Goal: Check status: Check status

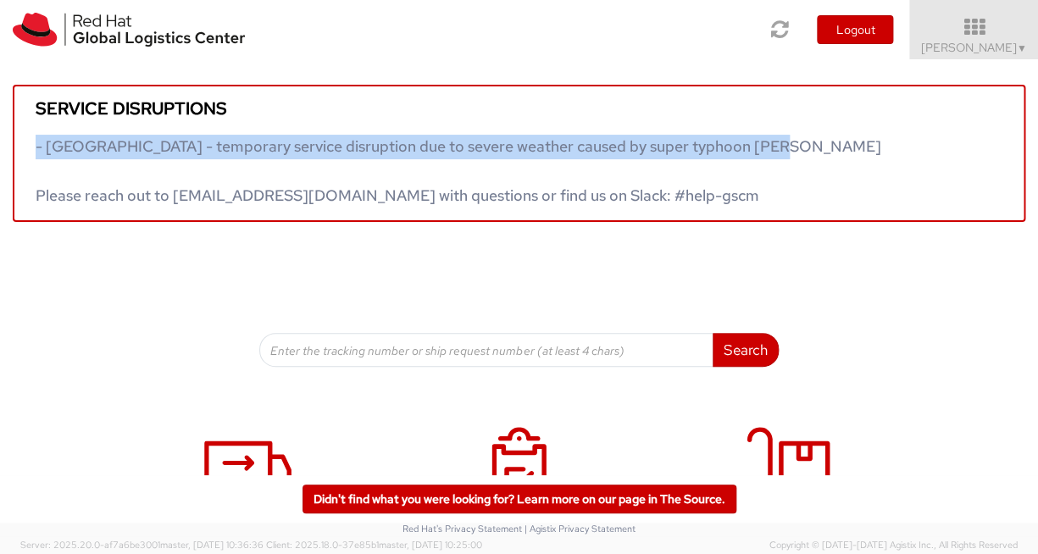
drag, startPoint x: 1027, startPoint y: 108, endPoint x: 1025, endPoint y: 131, distance: 23.8
click at [1025, 131] on div "Service disruptions - South East Asia - temporary service disruption due to sev…" at bounding box center [519, 140] width 1038 height 163
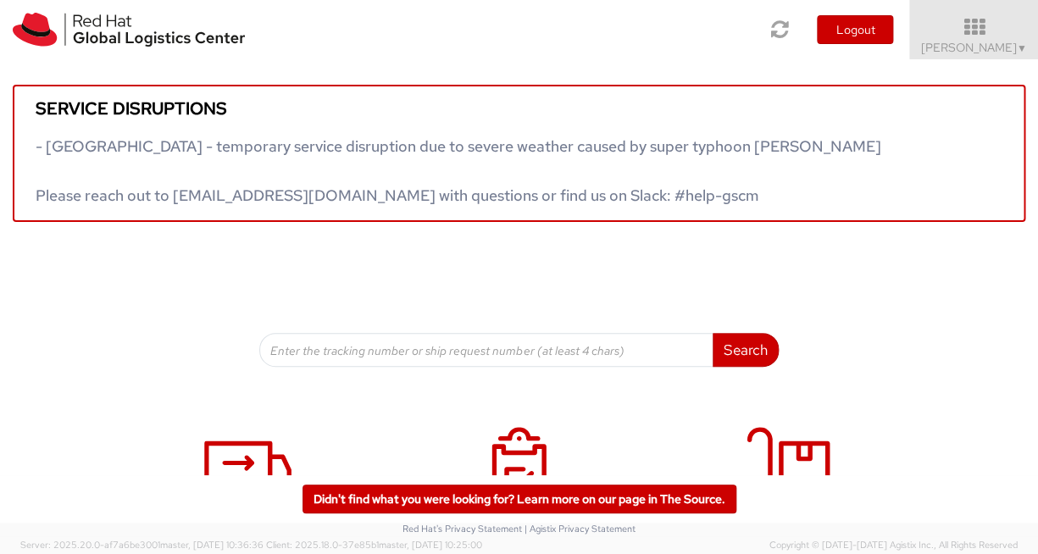
click at [847, 230] on div "Service disruptions - South East Asia - temporary service disruption due to sev…" at bounding box center [519, 213] width 1038 height 308
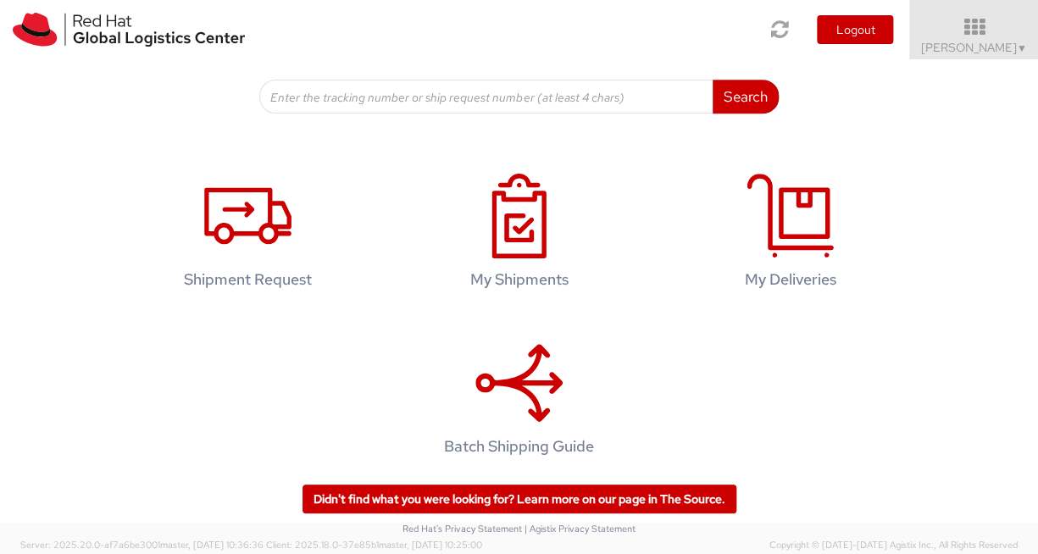
scroll to position [252, 0]
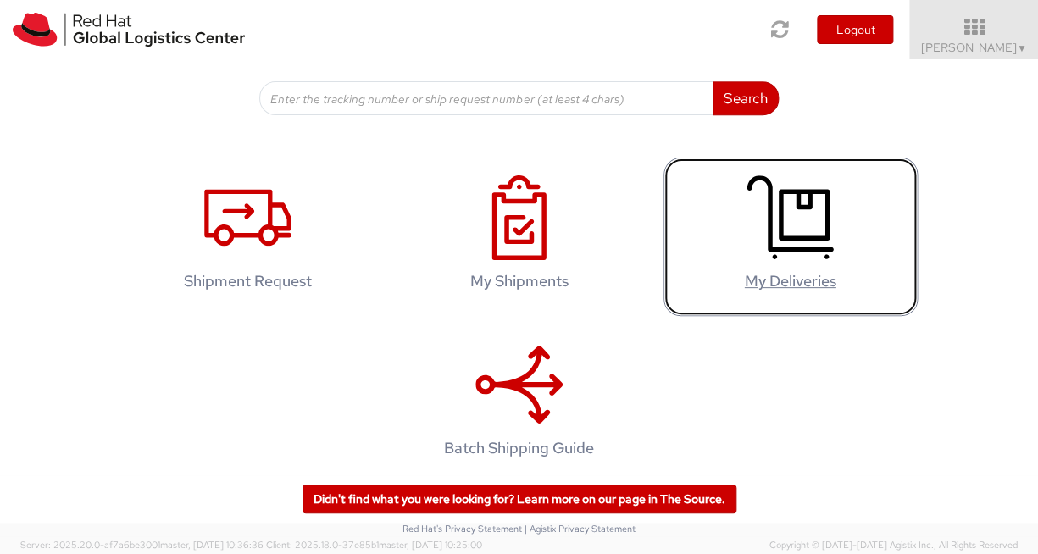
click at [763, 247] on icon at bounding box center [790, 217] width 87 height 85
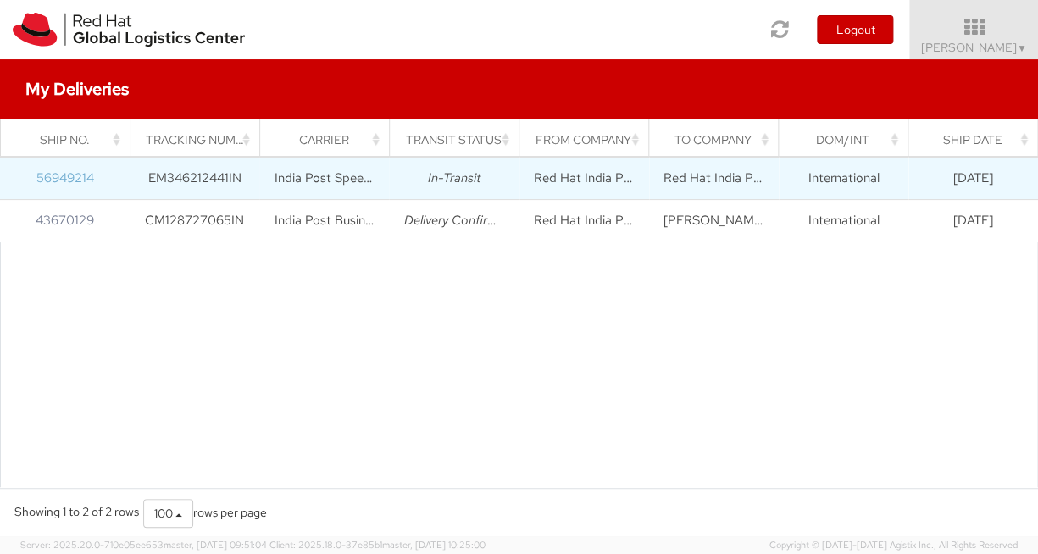
click at [59, 186] on link "56949214" at bounding box center [65, 177] width 58 height 17
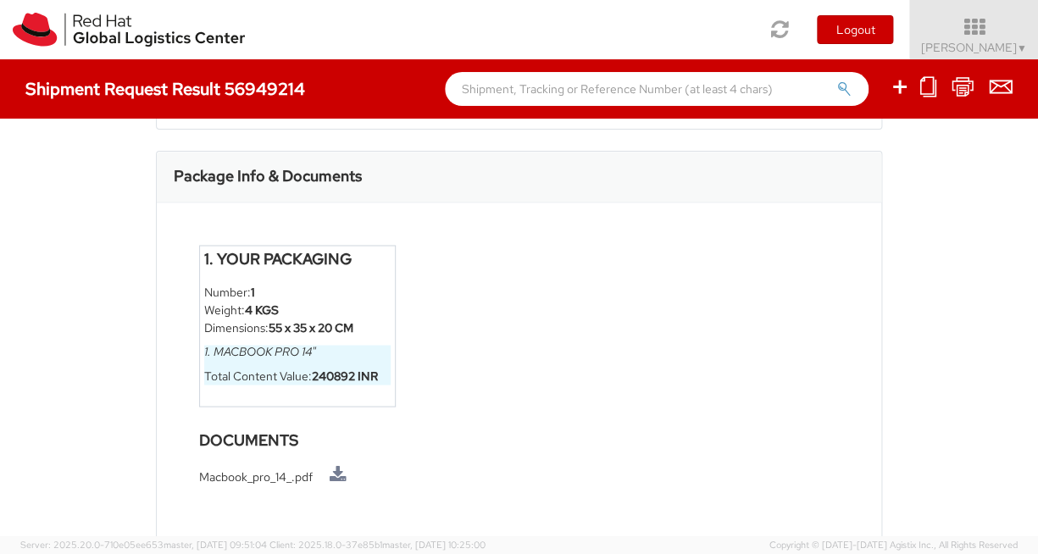
scroll to position [978, 0]
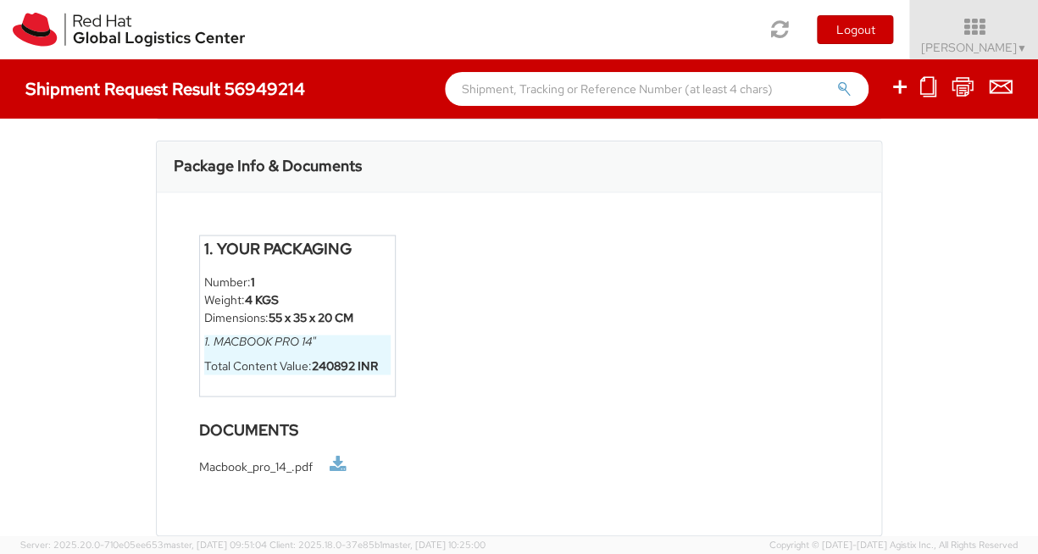
click at [339, 470] on link at bounding box center [338, 465] width 17 height 18
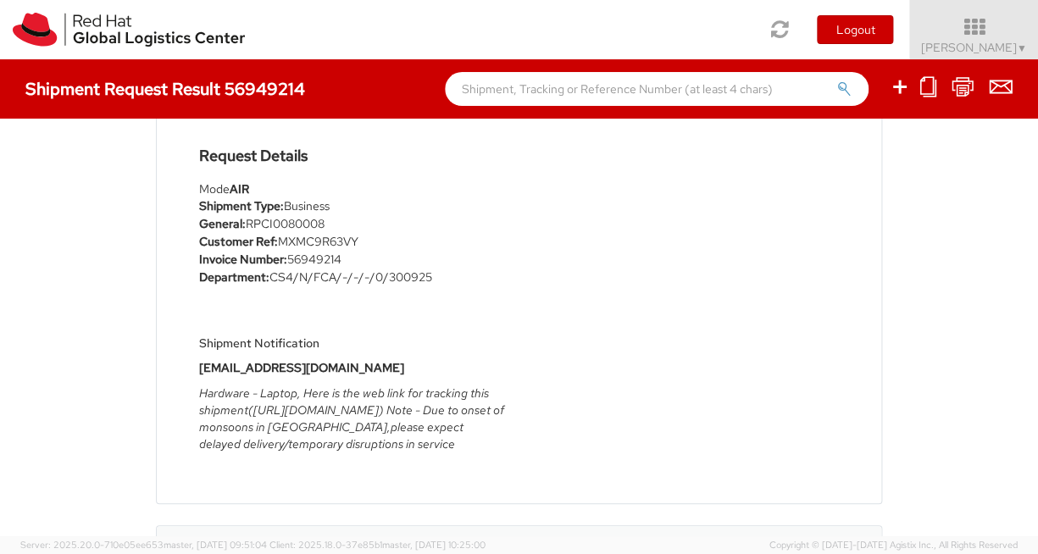
scroll to position [147, 0]
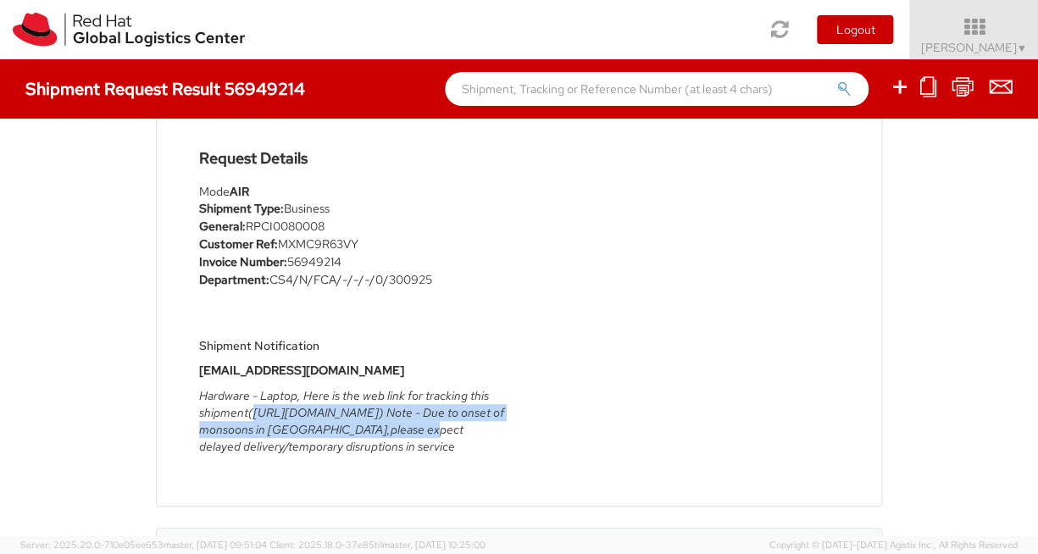
drag, startPoint x: 253, startPoint y: 414, endPoint x: 433, endPoint y: 435, distance: 180.9
click at [433, 435] on icon "Hardware - Laptop, Here is the web link for tracking this shipment(https://www.…" at bounding box center [351, 421] width 305 height 66
copy icon "https://www.indiapost.gov.in/_layouts/15/DOP.Portal.Tracking/TrackConsignment.a…"
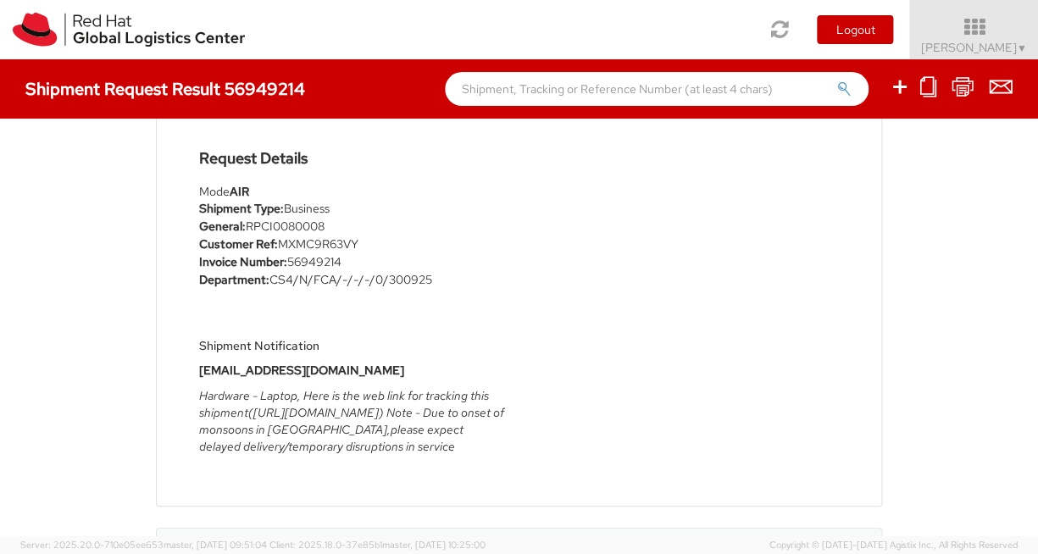
drag, startPoint x: 1027, startPoint y: 222, endPoint x: 1033, endPoint y: 247, distance: 25.3
click at [1028, 263] on div "Shipment 56949214 Request Information Request Details Mode AIR Shipment Type: B…" at bounding box center [519, 328] width 1038 height 418
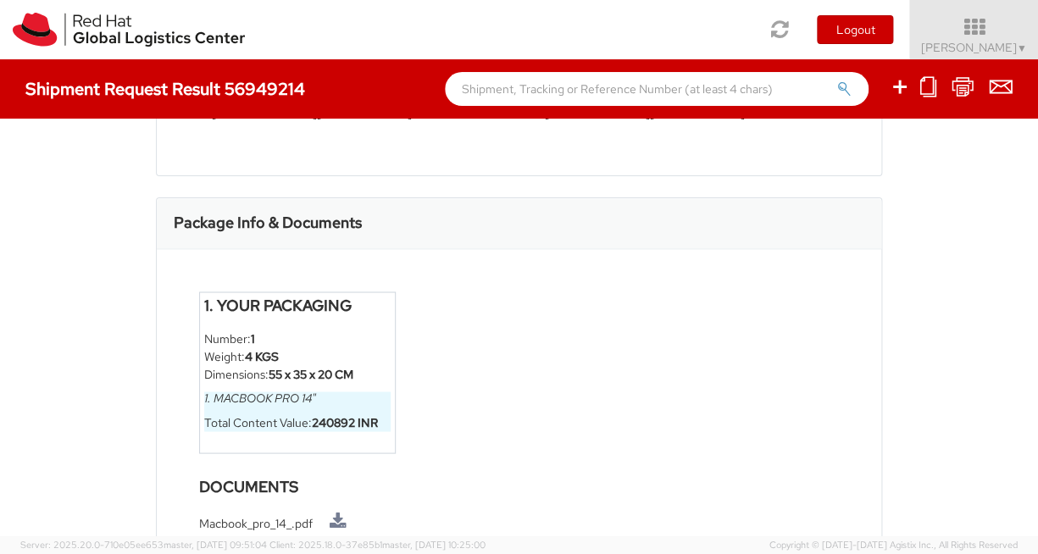
scroll to position [978, 0]
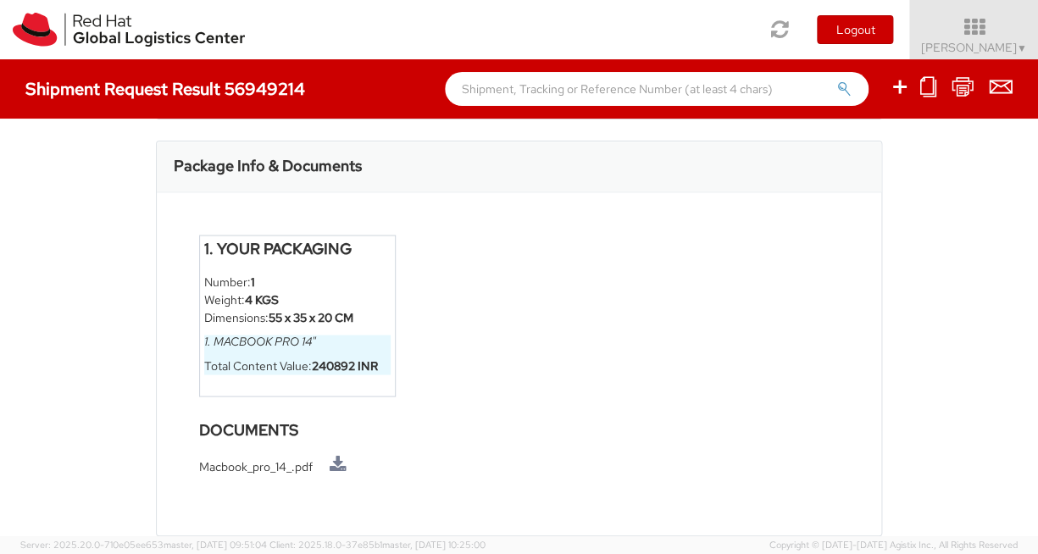
click at [264, 466] on li "Macbook_pro_14_.pdf" at bounding box center [519, 466] width 641 height 20
drag, startPoint x: 338, startPoint y: 469, endPoint x: 656, endPoint y: 380, distance: 330.0
click at [656, 380] on div "1. Your Packaging Number: 1 Weight: 4 KGS Dimensions: 55 x 35 x 20 CM 1. Macboo…" at bounding box center [519, 363] width 725 height 343
click at [345, 464] on link at bounding box center [338, 465] width 17 height 18
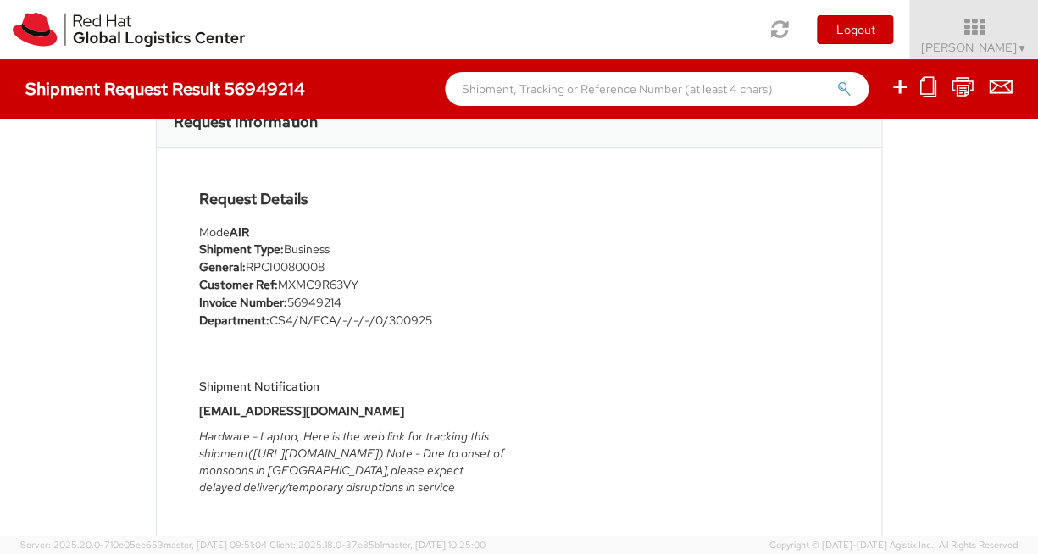
scroll to position [105, 0]
click at [323, 288] on li "Customer Ref: MXMC9R63VY" at bounding box center [353, 287] width 308 height 18
copy li "MXMC9R63VY"
click at [290, 330] on li "Department: CS4/N/FCA/-/-/-/0/300925" at bounding box center [353, 323] width 308 height 18
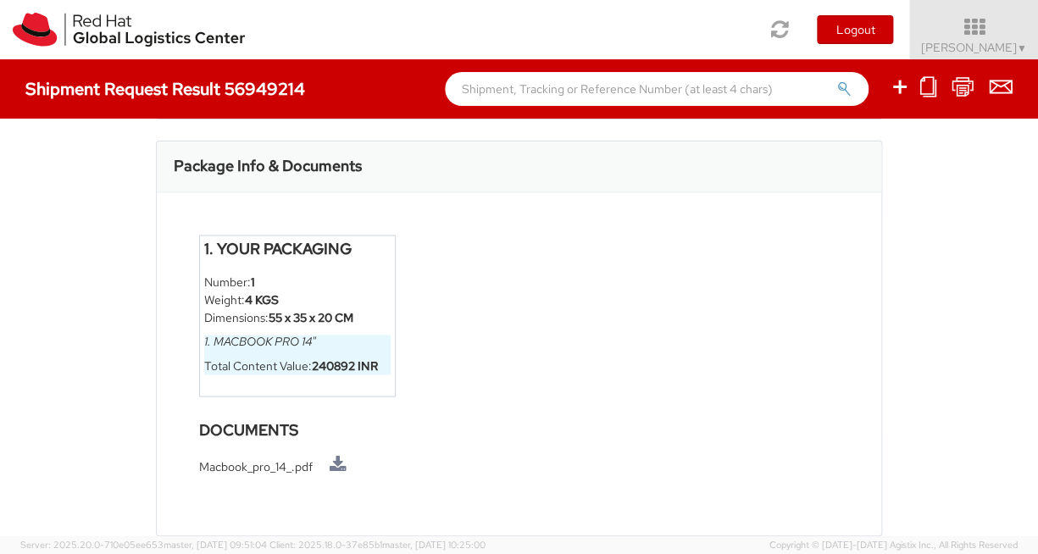
scroll to position [978, 0]
click at [96, 29] on img at bounding box center [129, 30] width 232 height 34
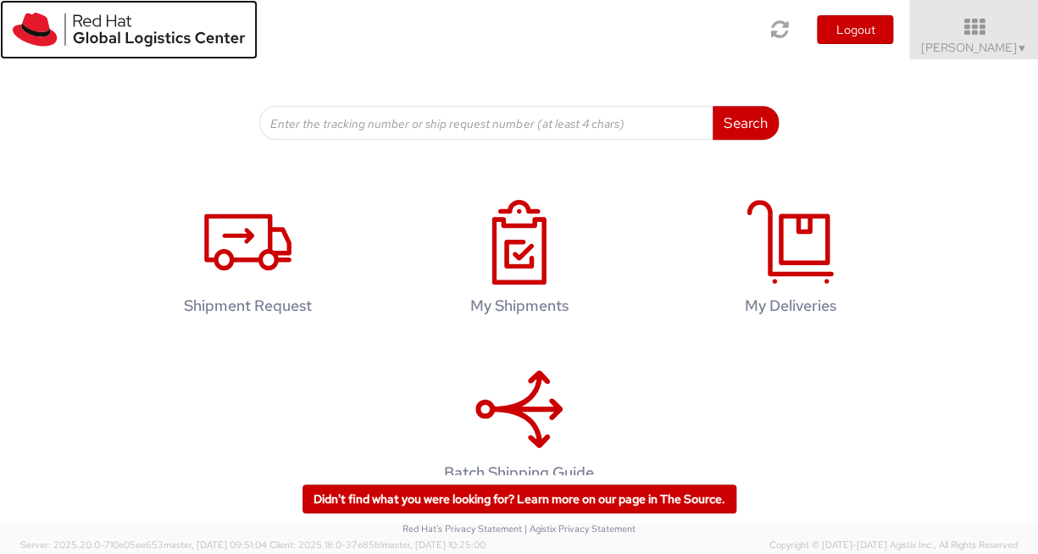
scroll to position [267, 0]
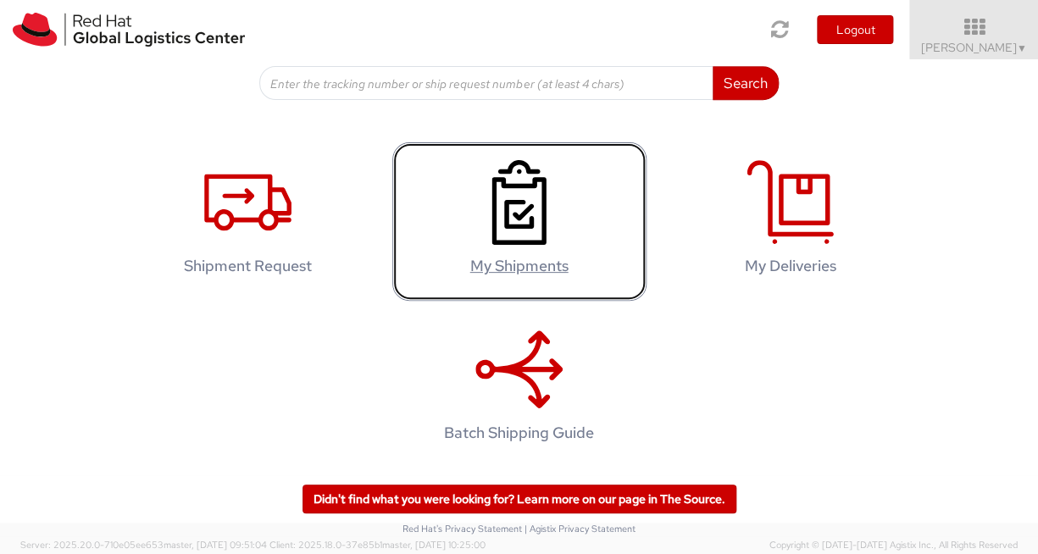
click at [506, 195] on icon at bounding box center [518, 202] width 87 height 85
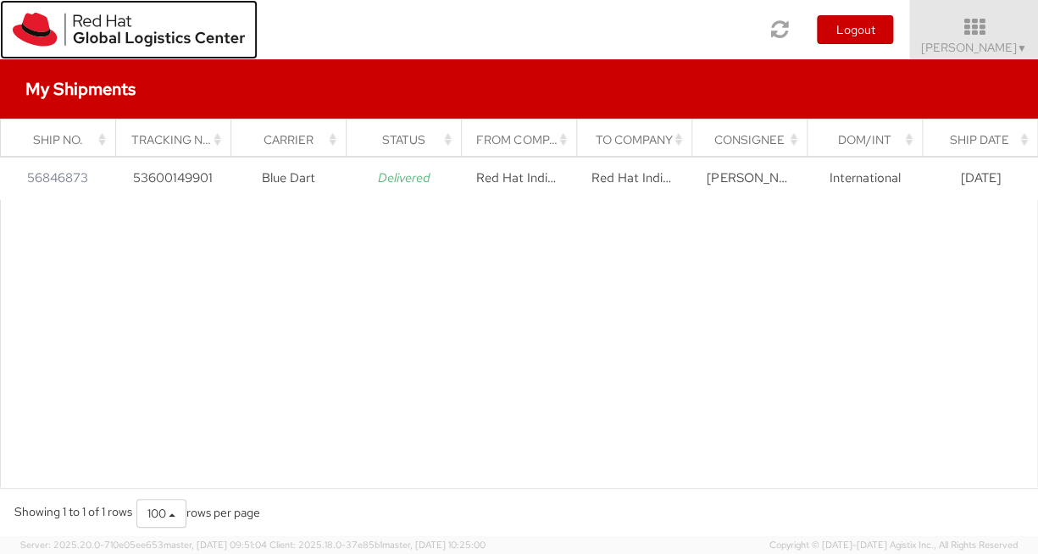
click at [37, 28] on img at bounding box center [129, 30] width 232 height 34
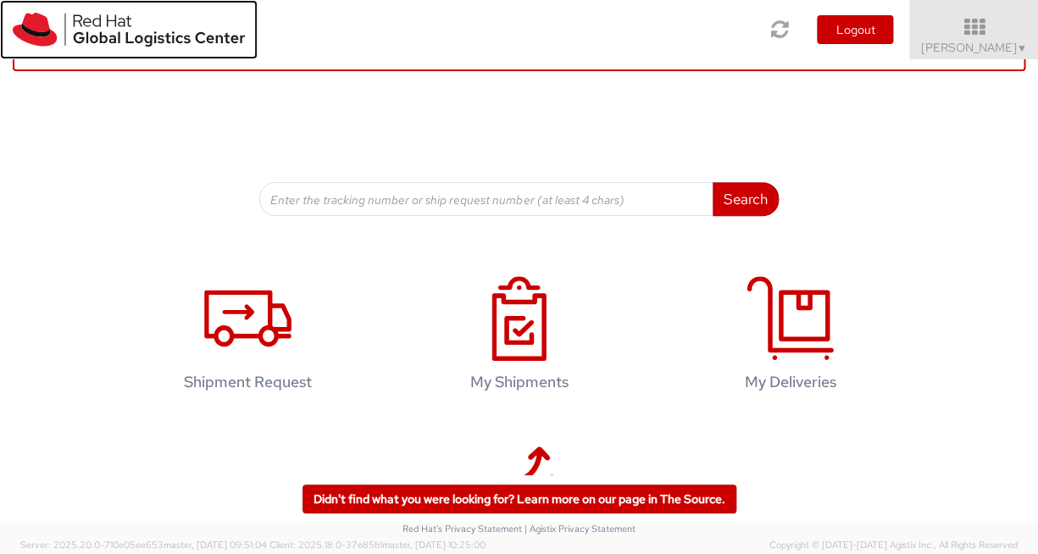
scroll to position [171, 0]
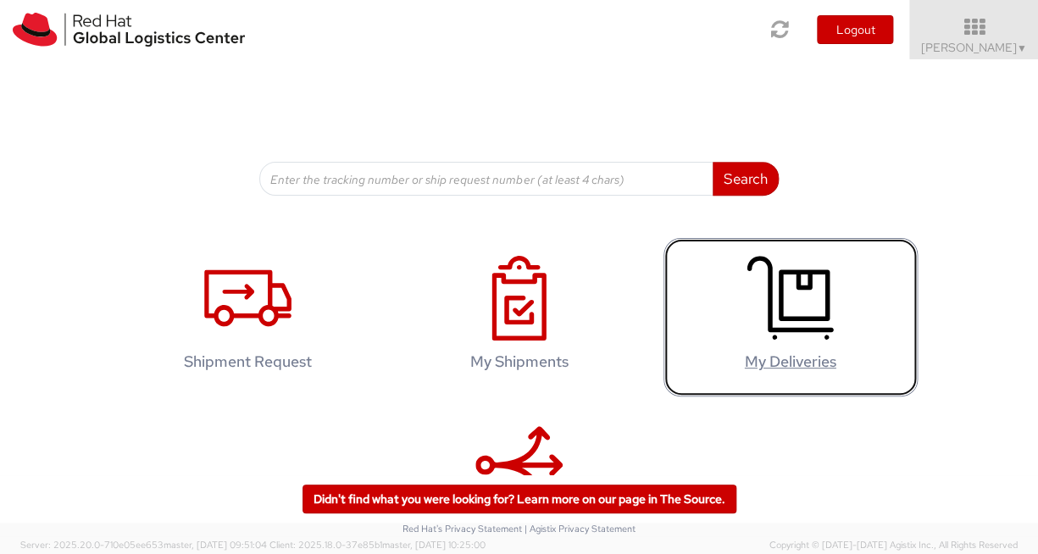
click at [788, 308] on icon at bounding box center [790, 298] width 87 height 85
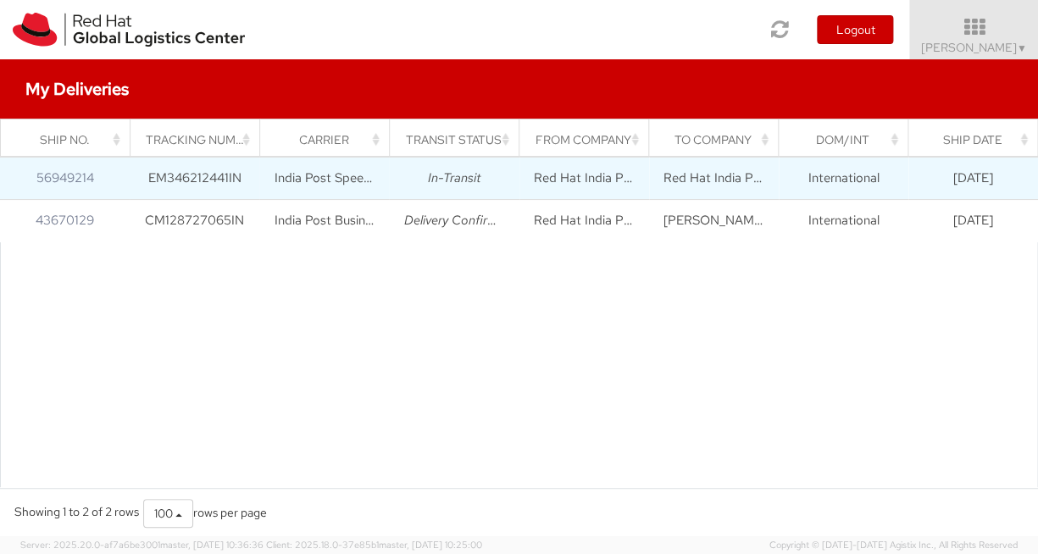
click at [193, 177] on td "EM346212441IN" at bounding box center [195, 179] width 130 height 42
copy td "EM346212441IN"
